Goal: Book appointment/travel/reservation

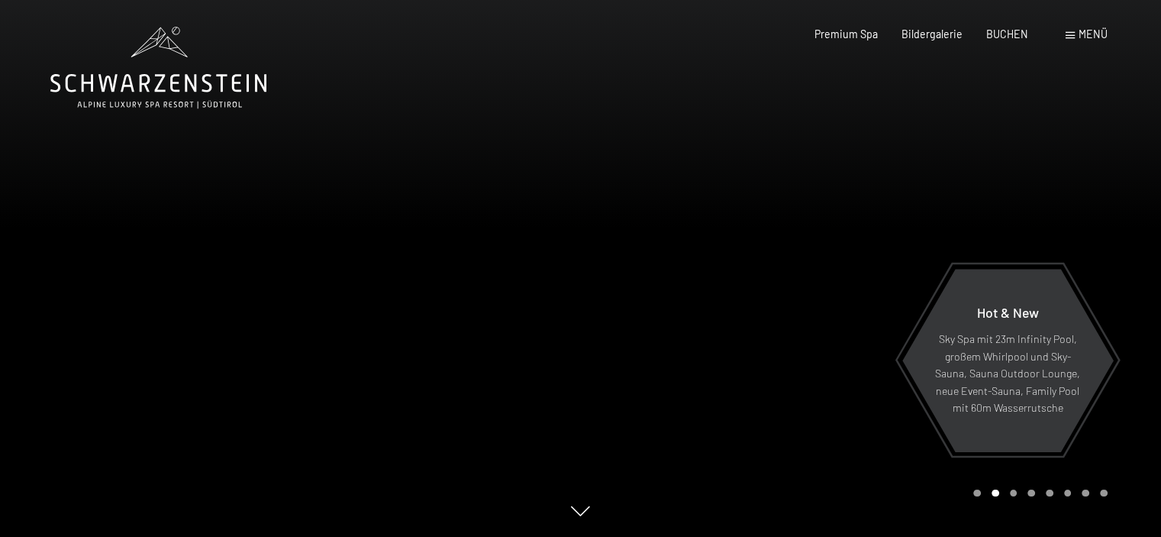
click at [1083, 31] on span "Menü" at bounding box center [1093, 33] width 29 height 13
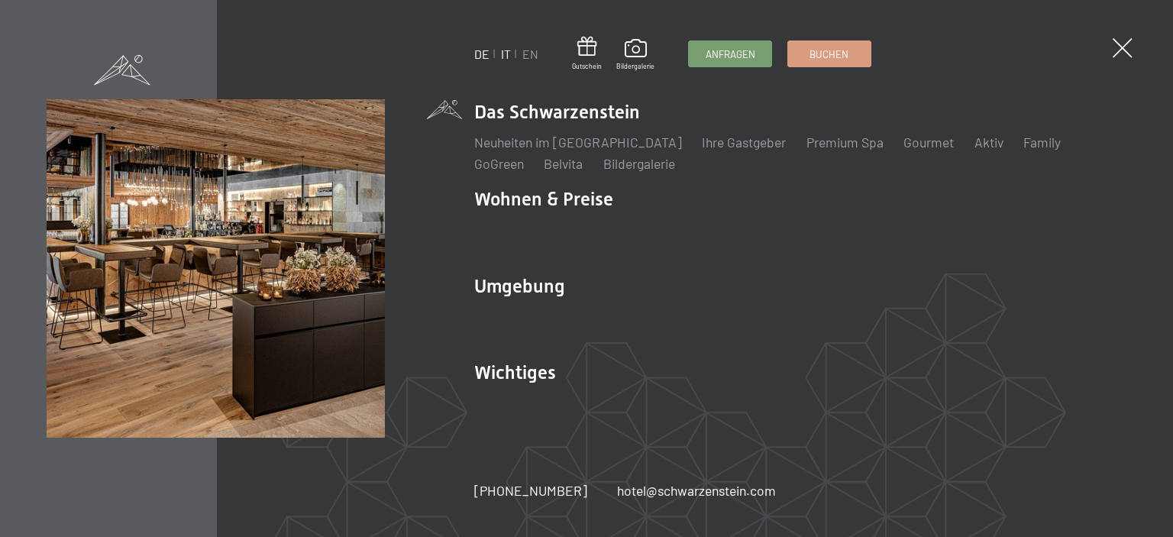
click at [505, 52] on link "IT" at bounding box center [506, 54] width 10 height 15
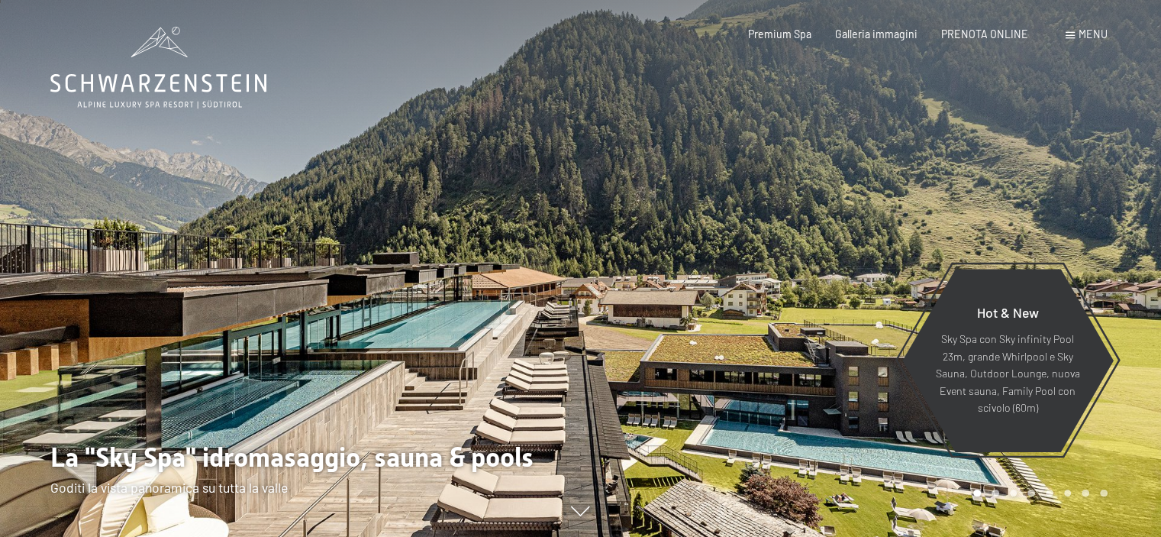
scroll to position [153, 0]
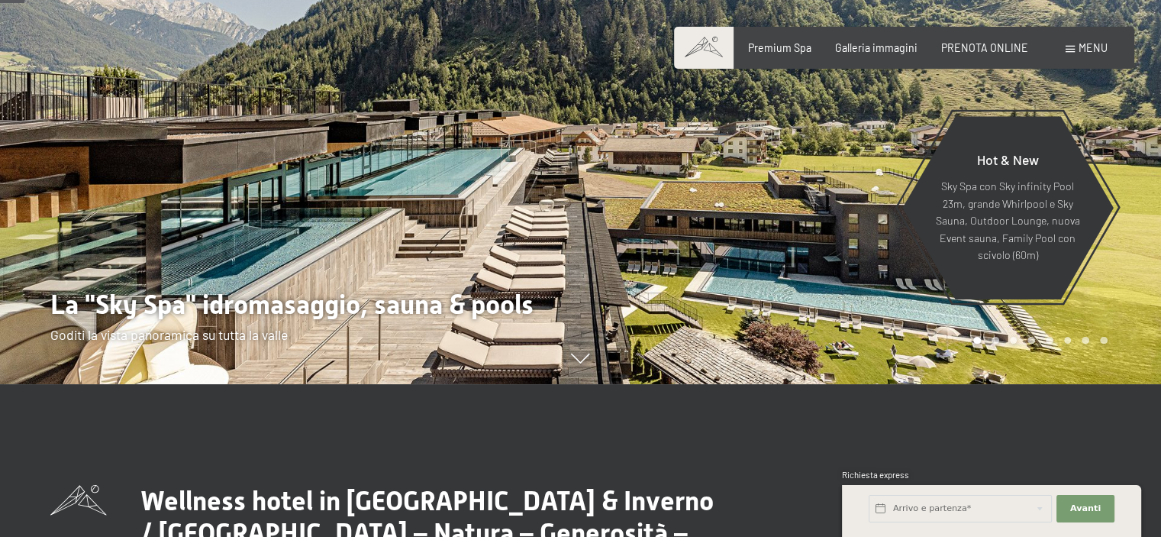
click at [469, 205] on div at bounding box center [290, 115] width 581 height 537
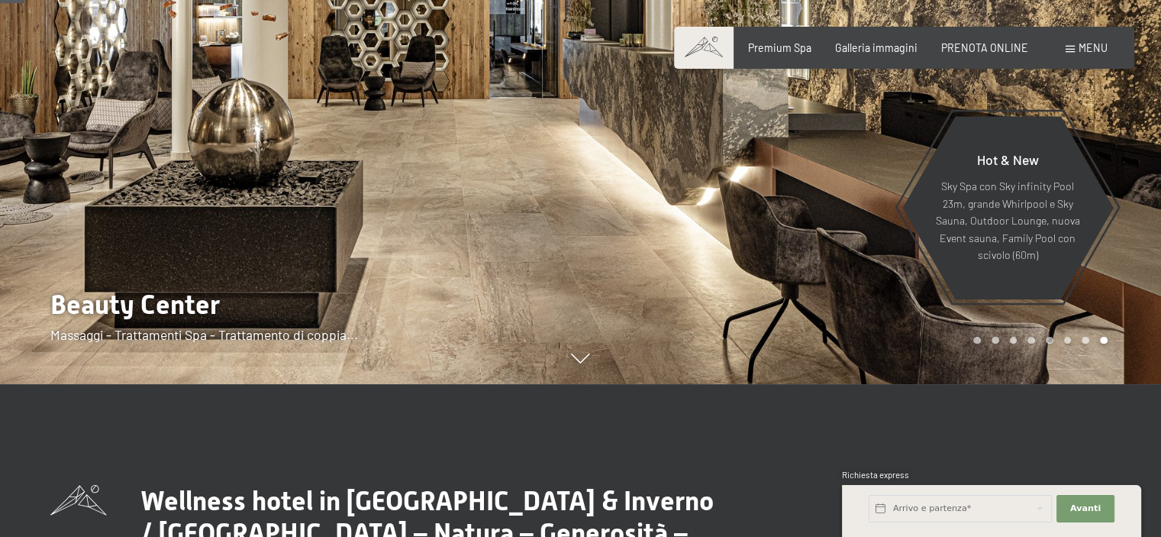
click at [467, 231] on div at bounding box center [290, 115] width 581 height 537
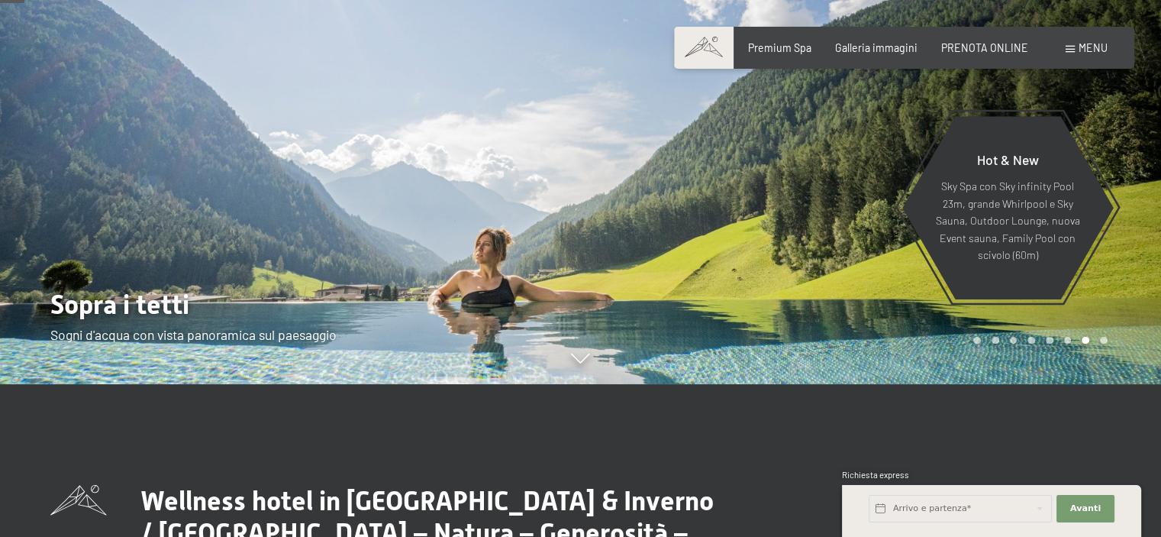
click at [470, 232] on div at bounding box center [290, 115] width 581 height 537
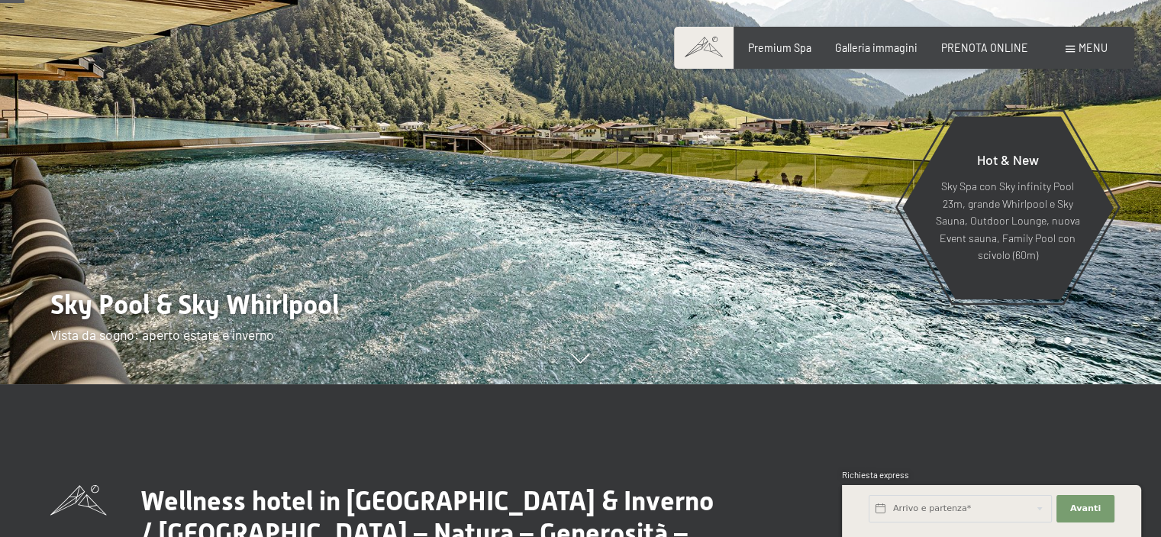
click at [470, 232] on div at bounding box center [290, 115] width 581 height 537
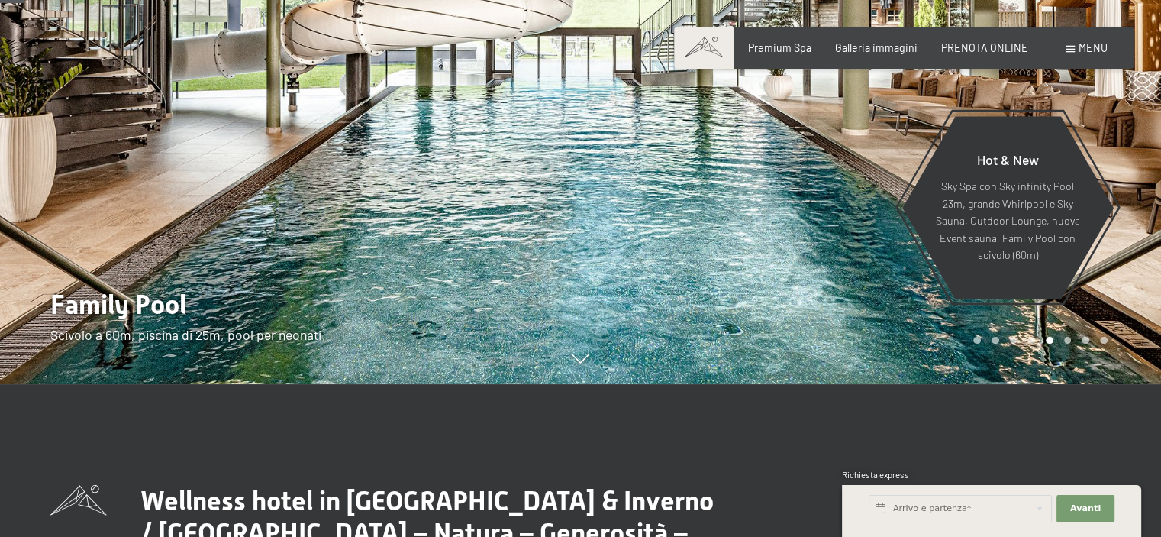
click at [470, 232] on div at bounding box center [290, 115] width 581 height 537
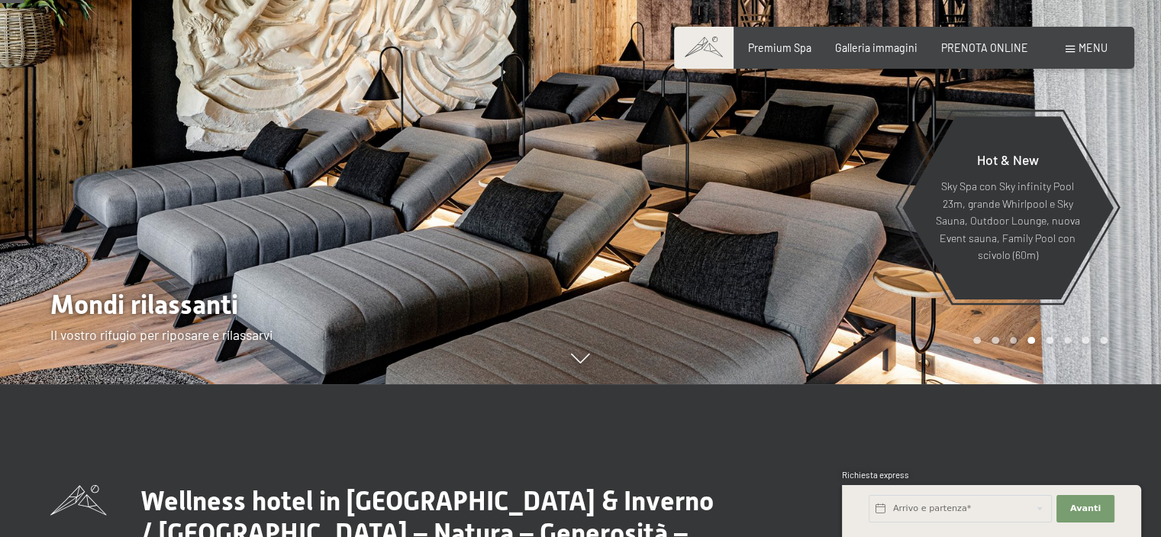
click at [470, 231] on div at bounding box center [290, 115] width 581 height 537
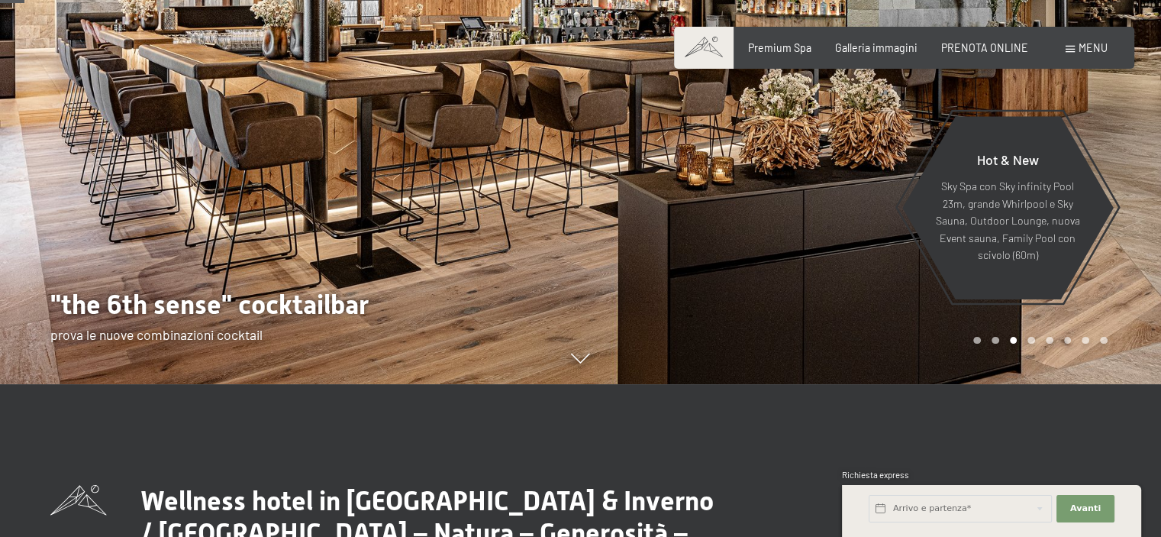
click at [470, 231] on div at bounding box center [290, 115] width 581 height 537
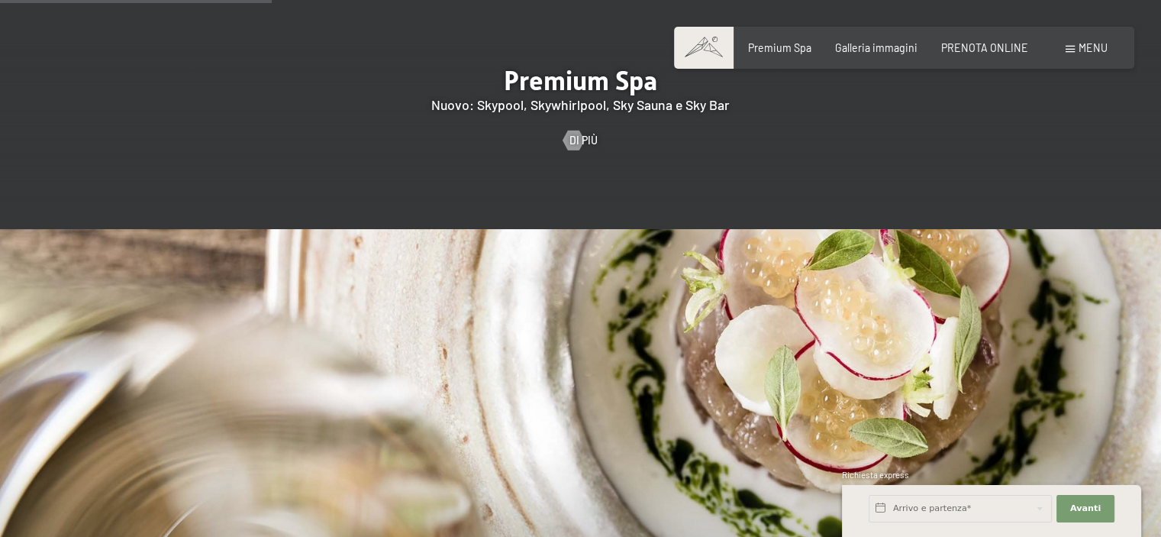
scroll to position [2061, 0]
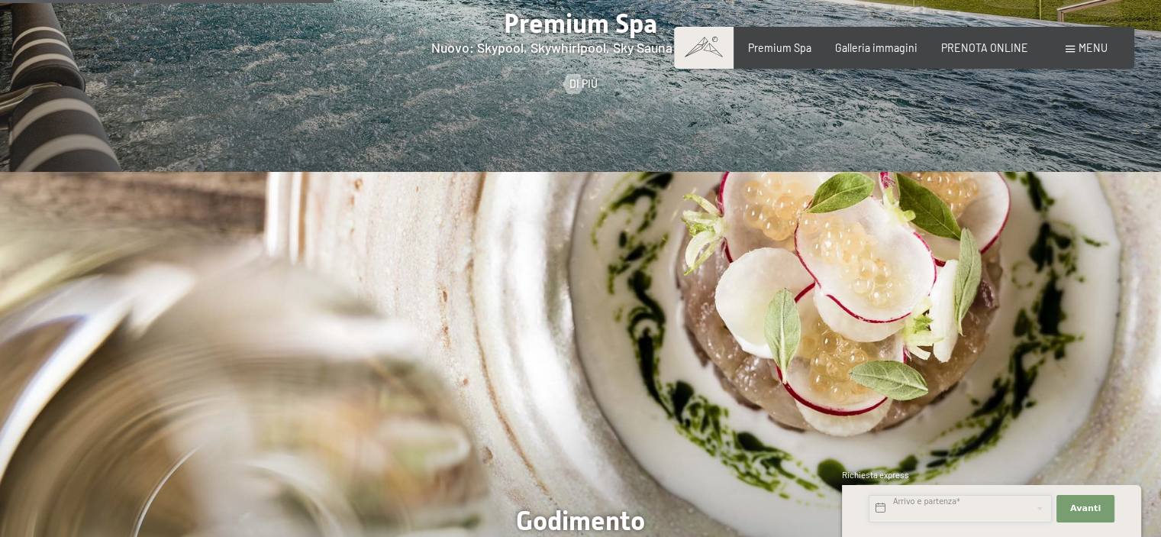
click at [983, 500] on input "text" at bounding box center [960, 508] width 183 height 27
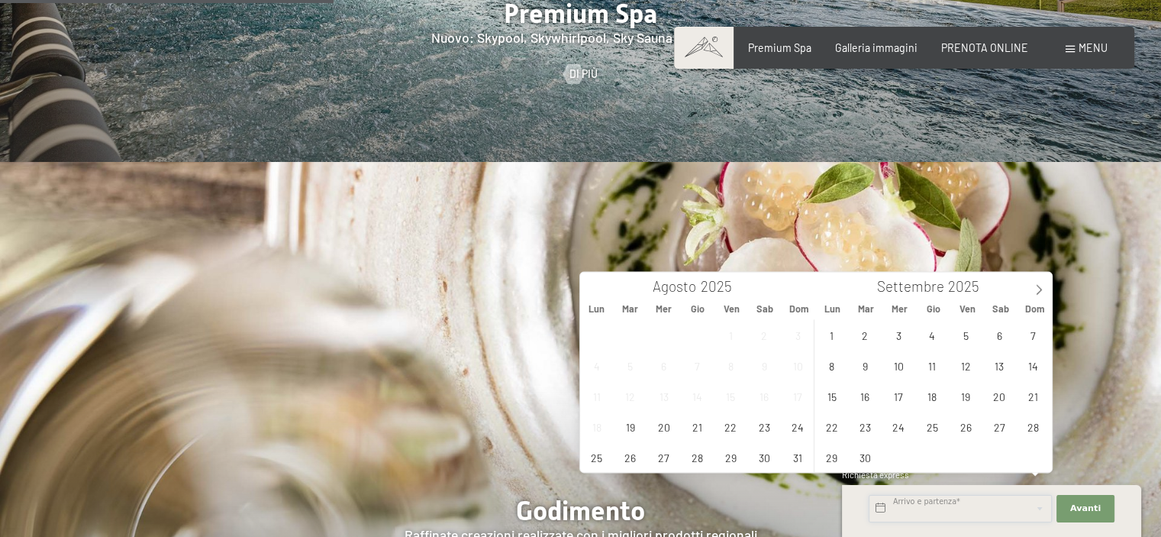
scroll to position [2138, 0]
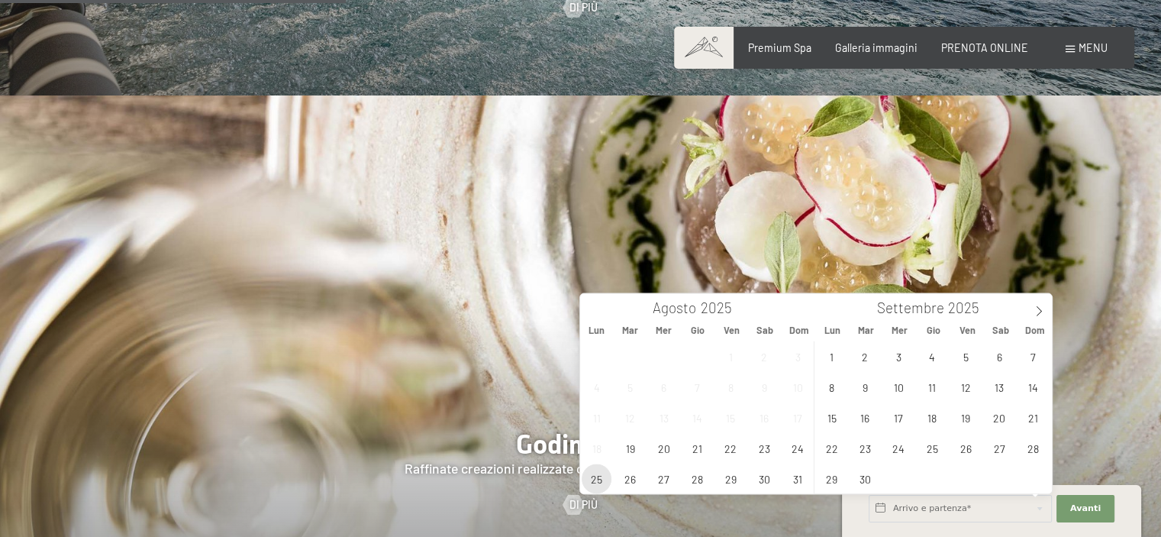
click at [598, 479] on span "25" at bounding box center [597, 478] width 30 height 30
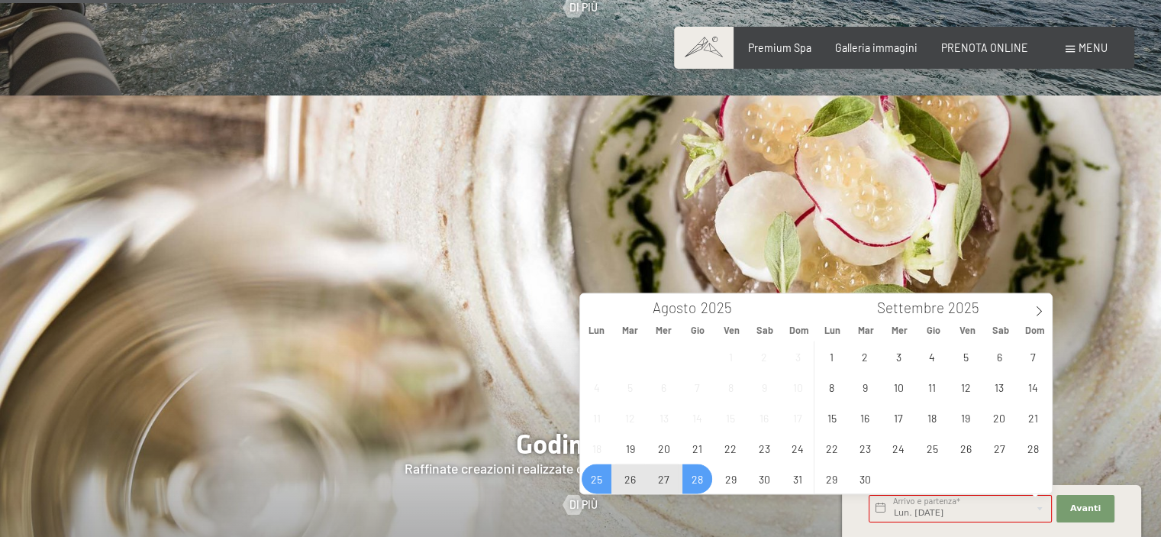
drag, startPoint x: 699, startPoint y: 479, endPoint x: 708, endPoint y: 476, distance: 9.9
click at [699, 479] on span "28" at bounding box center [697, 478] width 30 height 30
type input "Lun. [DATE] - Gio. [DATE]"
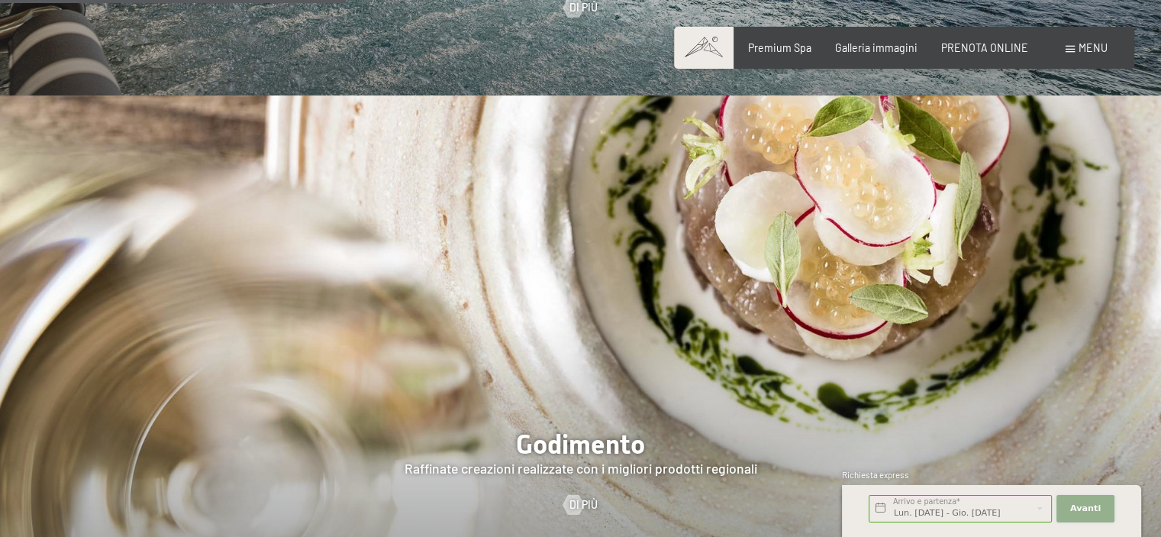
drag, startPoint x: 1108, startPoint y: 503, endPoint x: 1095, endPoint y: 503, distance: 13.0
click at [1107, 503] on button "Avanti Nascondere i campi dell'indirizzo" at bounding box center [1086, 508] width 58 height 27
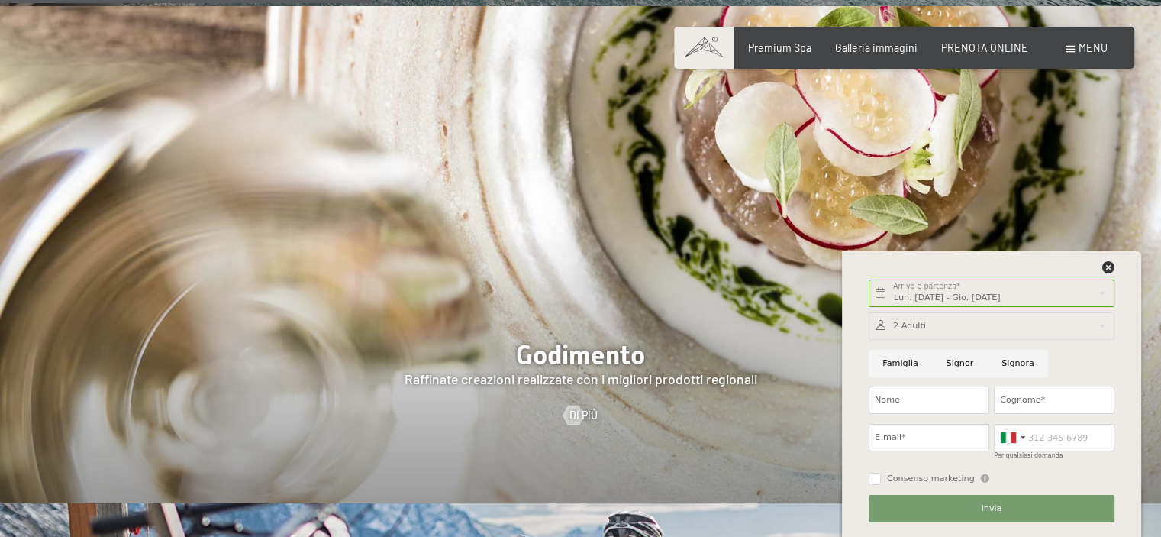
scroll to position [2290, 0]
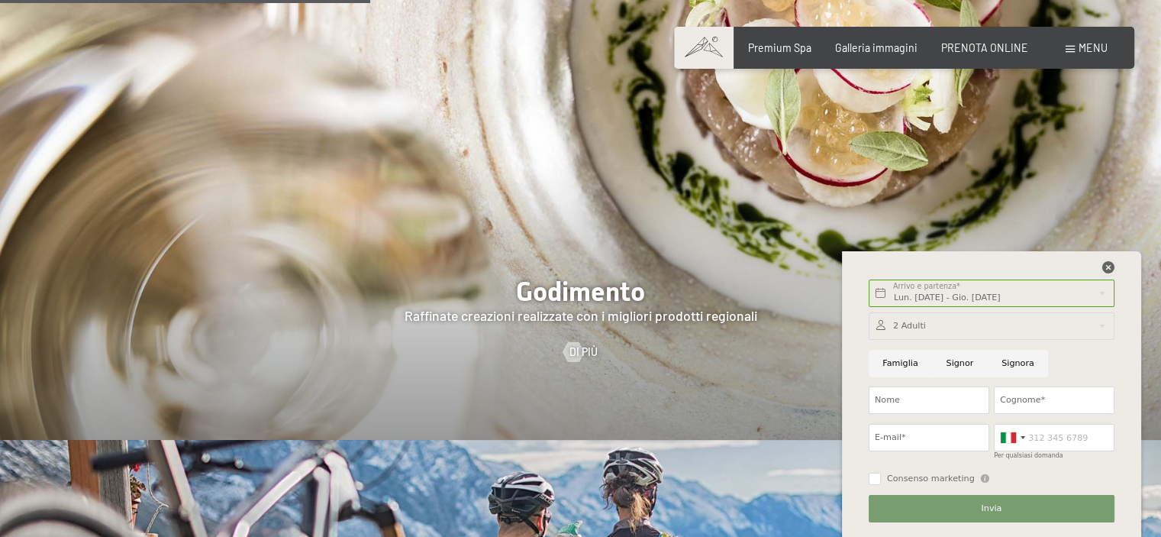
click at [1105, 270] on icon at bounding box center [1108, 267] width 12 height 12
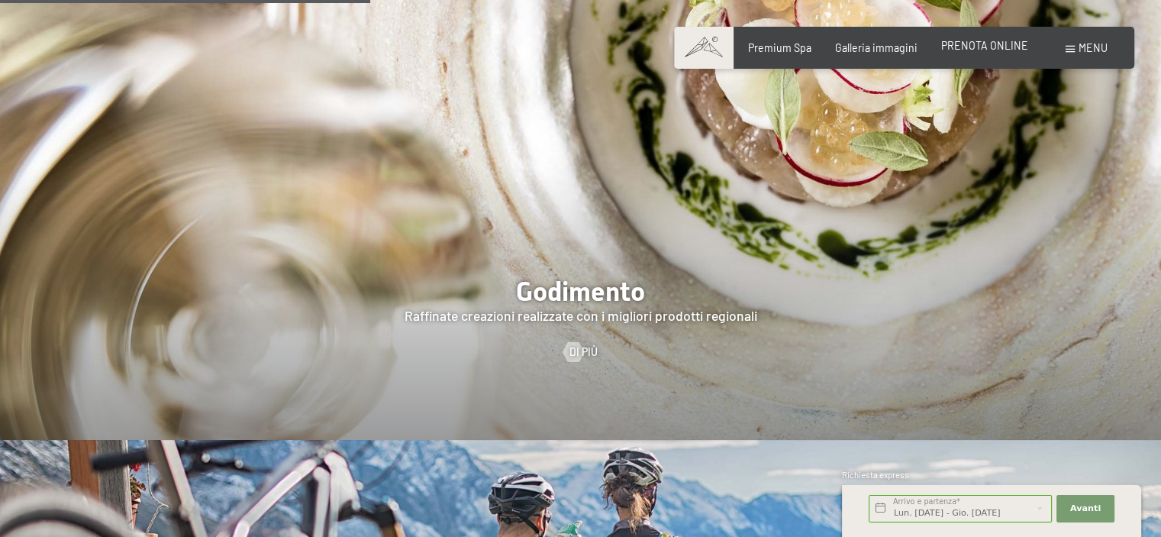
click at [998, 40] on span "PRENOTA ONLINE" at bounding box center [984, 45] width 87 height 13
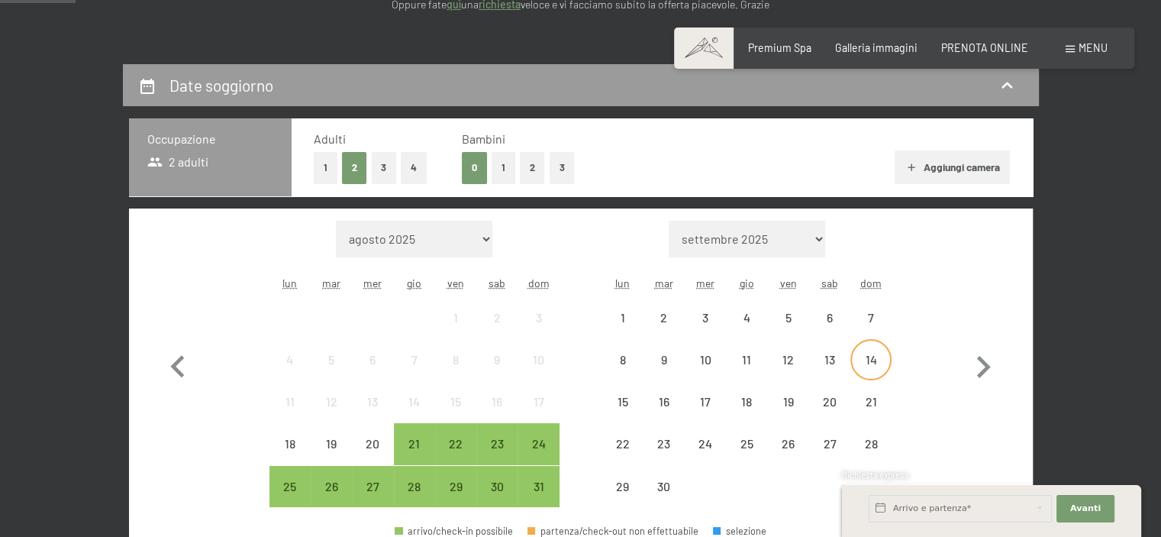
scroll to position [305, 0]
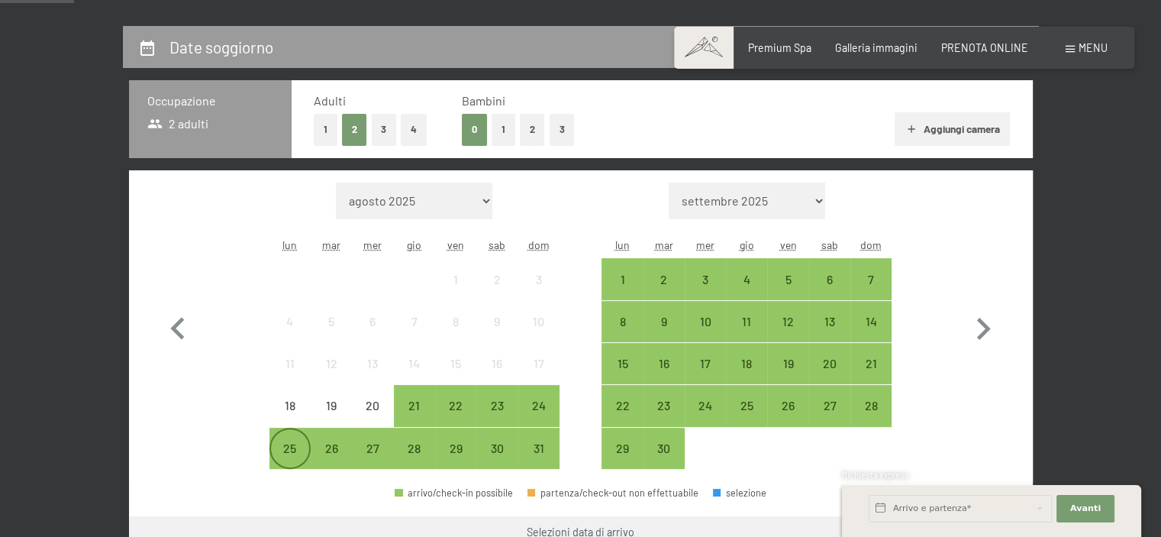
click at [287, 447] on div "25" at bounding box center [290, 461] width 38 height 38
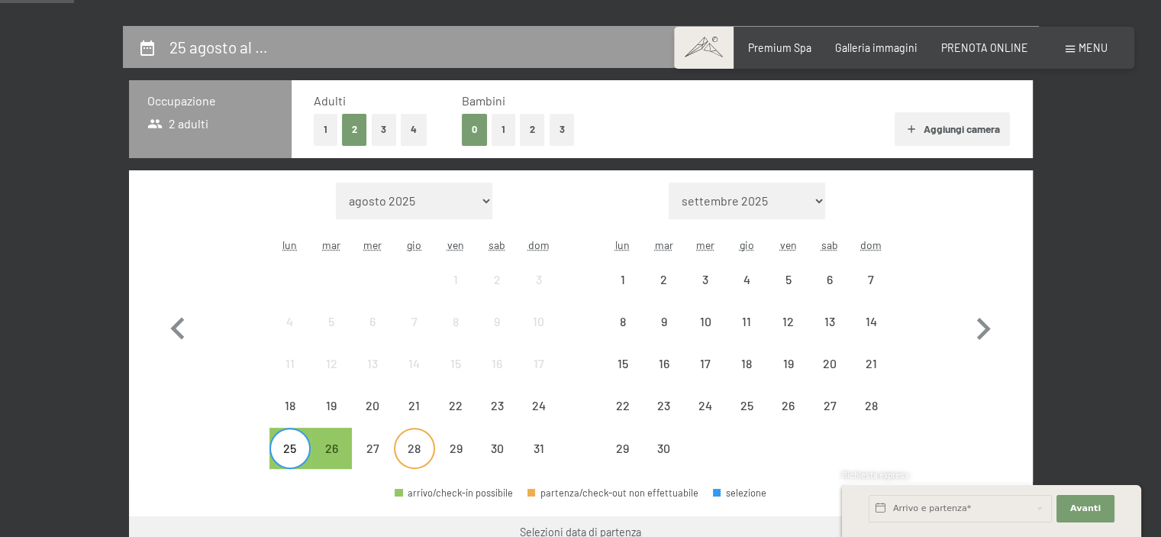
click at [404, 452] on div "28" at bounding box center [414, 461] width 38 height 38
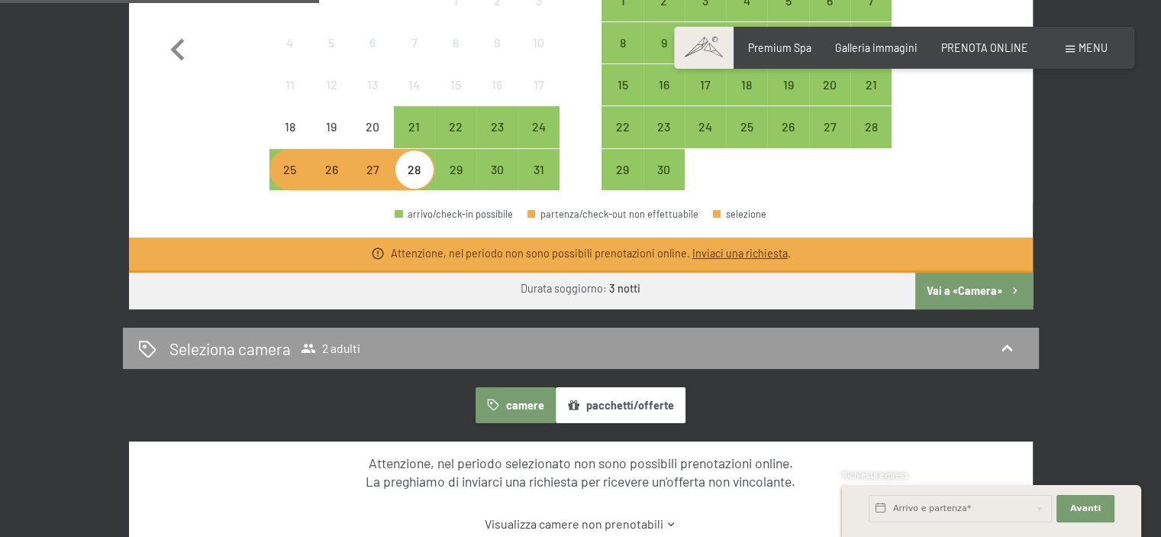
scroll to position [458, 0]
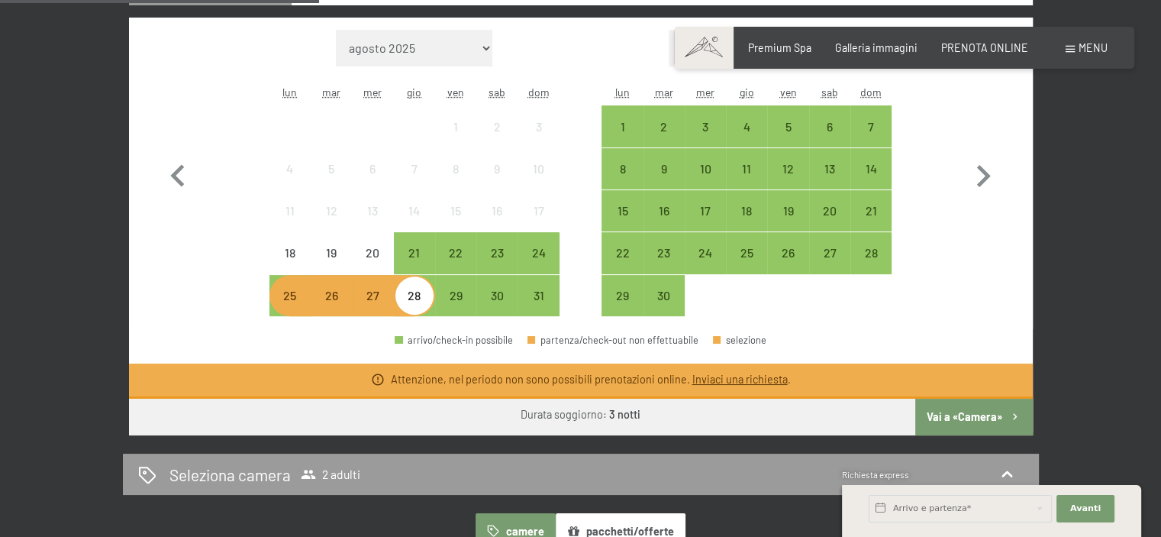
click at [987, 414] on button "Vai a «Camera»" at bounding box center [973, 416] width 117 height 37
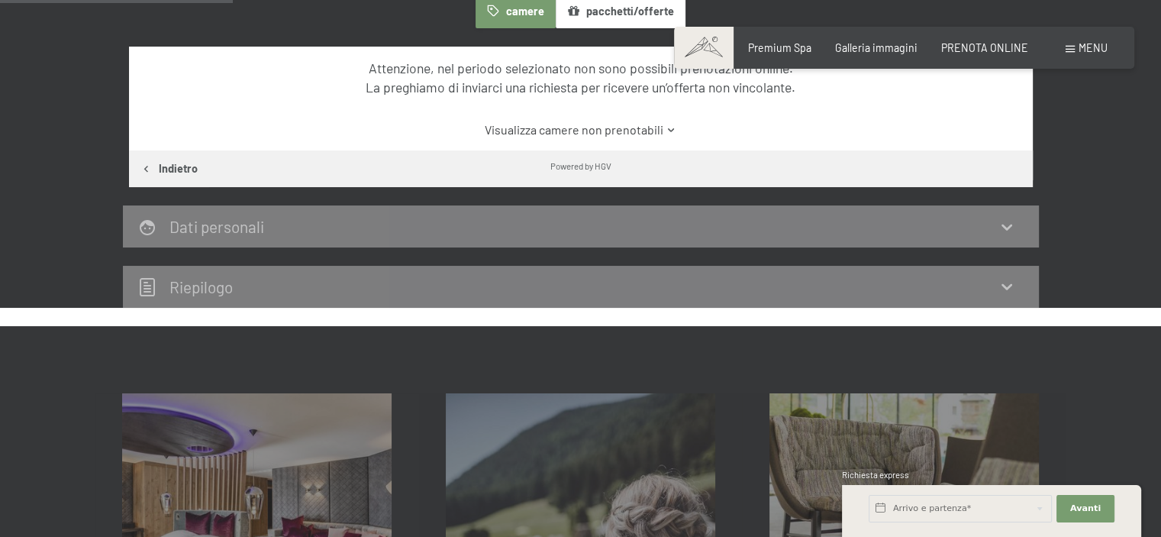
scroll to position [331, 0]
